Goal: Find specific page/section: Find specific page/section

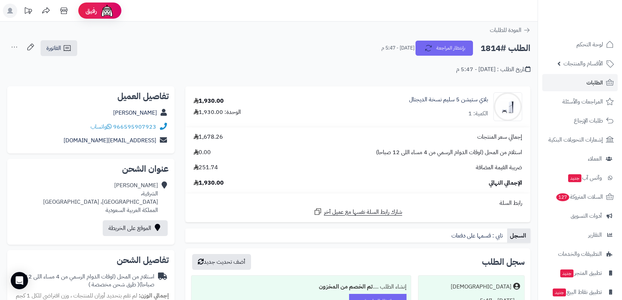
scroll to position [65, 0]
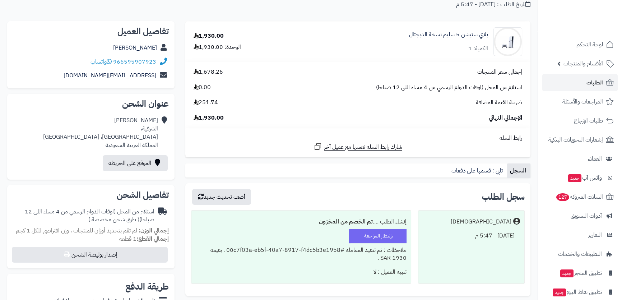
click at [575, 194] on span "السلات المتروكة 127" at bounding box center [578, 197] width 47 height 10
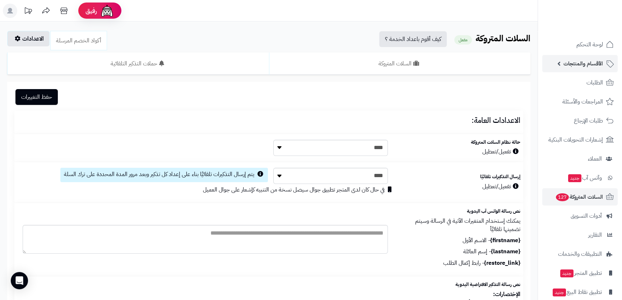
click at [572, 67] on span "الأقسام والمنتجات" at bounding box center [582, 64] width 39 height 10
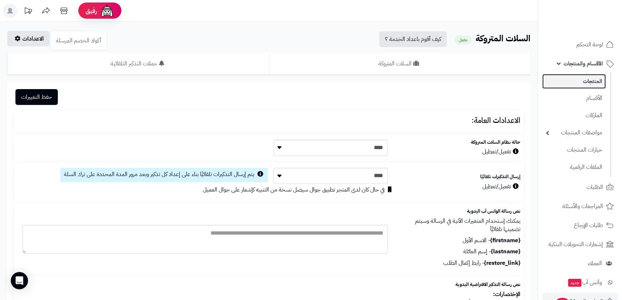
click at [575, 79] on link "المنتجات" at bounding box center [574, 81] width 64 height 15
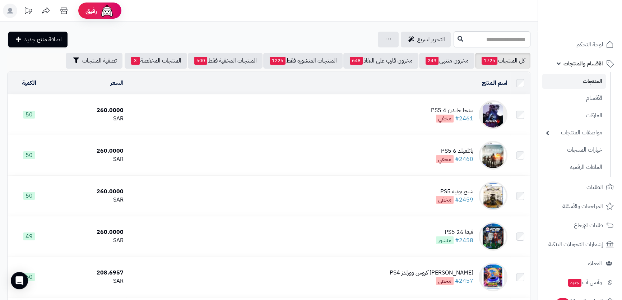
click at [13, 10] on rect at bounding box center [10, 11] width 14 height 14
